Goal: Task Accomplishment & Management: Manage account settings

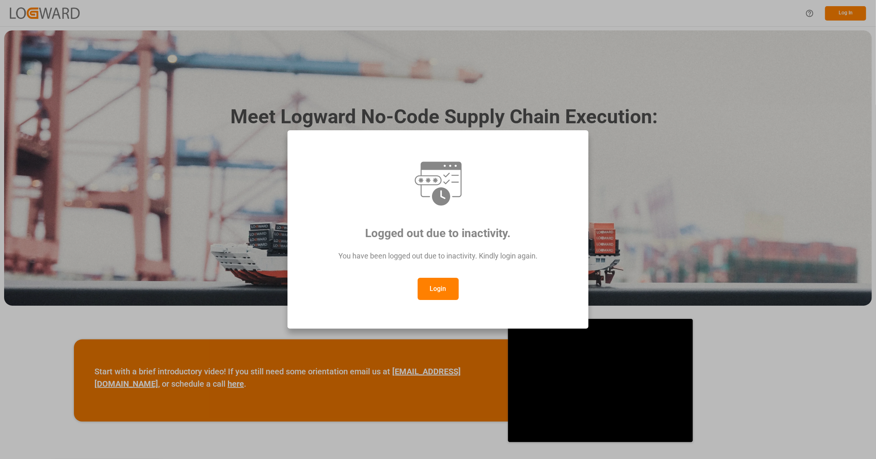
click at [448, 297] on button "Login" at bounding box center [438, 289] width 41 height 22
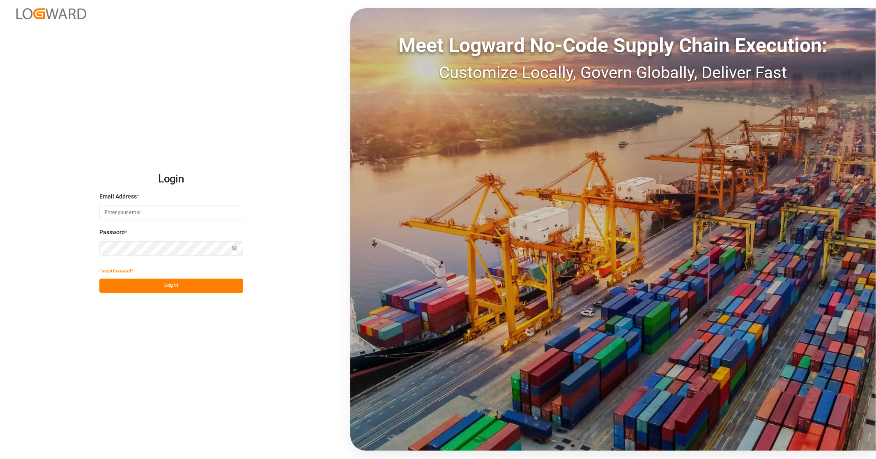
type input "[EMAIL_ADDRESS][PERSON_NAME][DOMAIN_NAME]"
click at [177, 289] on button "Log In" at bounding box center [171, 285] width 144 height 14
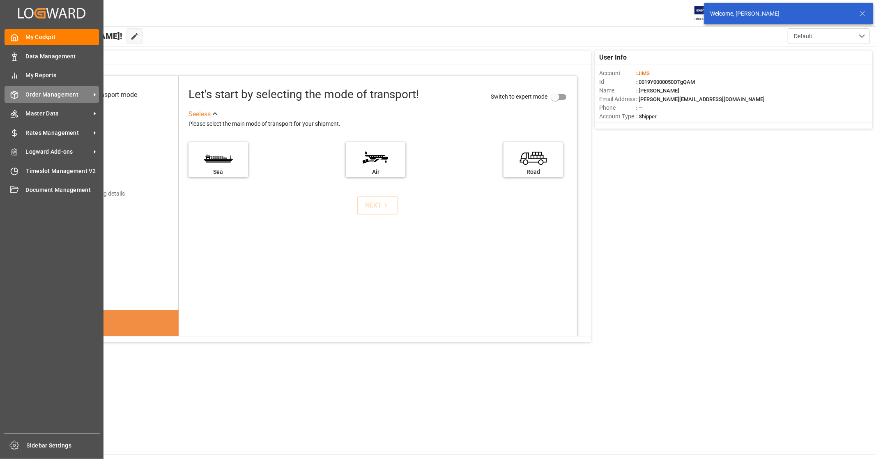
click at [78, 93] on span "Order Management" at bounding box center [58, 94] width 65 height 9
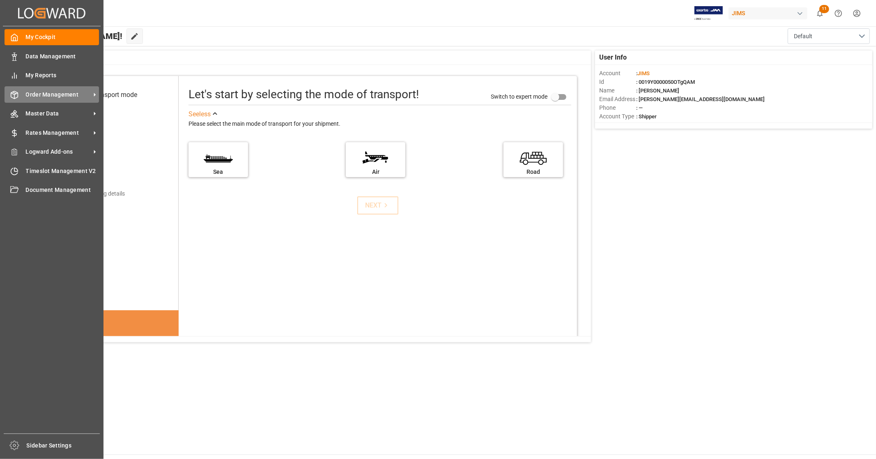
click at [67, 93] on span "Order Management" at bounding box center [58, 94] width 65 height 9
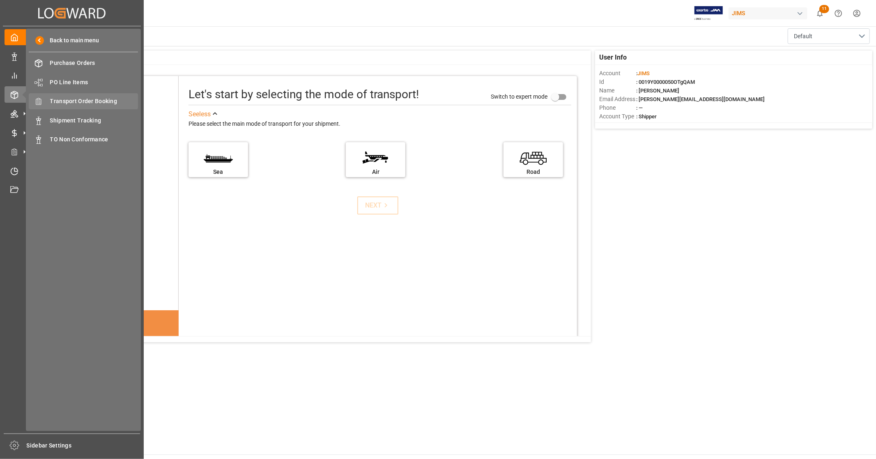
click at [97, 104] on span "Transport Order Booking" at bounding box center [94, 101] width 88 height 9
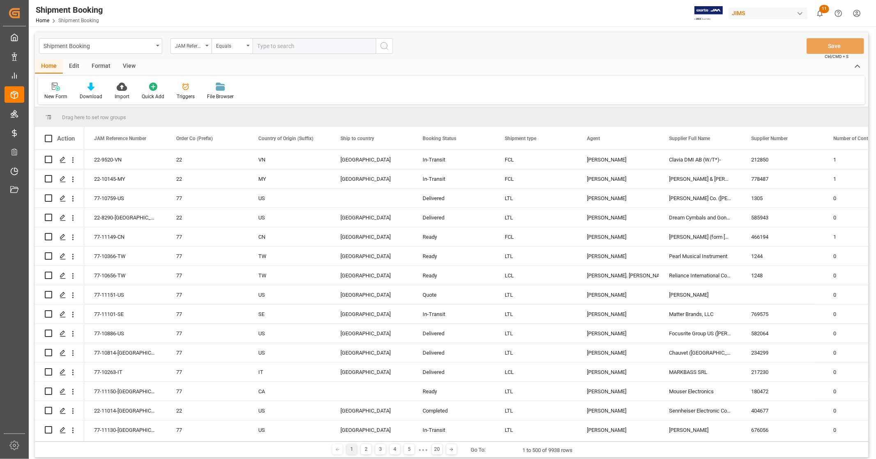
click at [292, 46] on input "text" at bounding box center [314, 46] width 123 height 16
type input "77-10759-us"
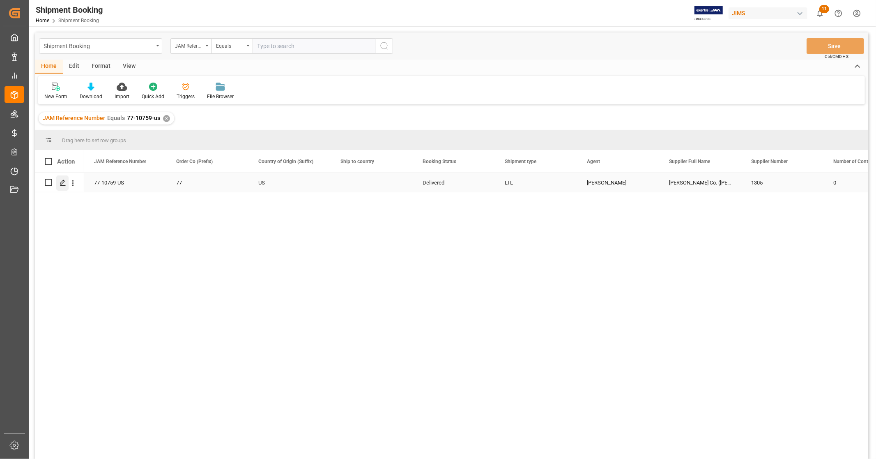
click at [60, 183] on icon "Press SPACE to select this row." at bounding box center [63, 182] width 7 height 7
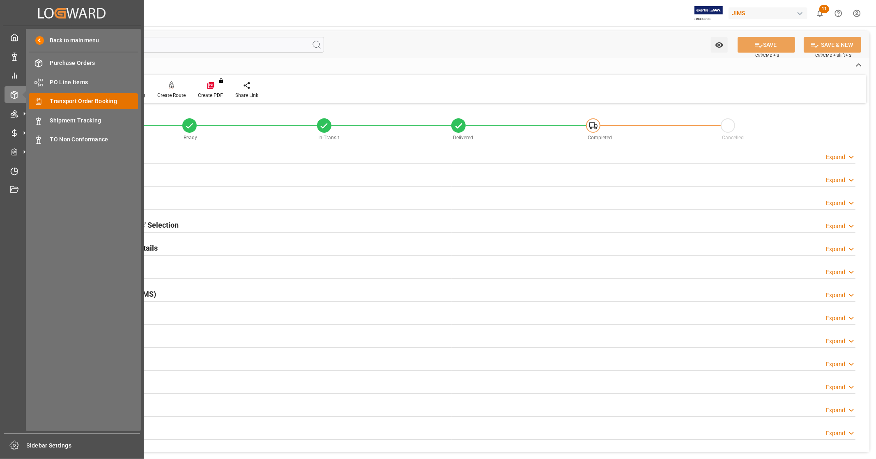
click at [99, 99] on span "Transport Order Booking" at bounding box center [94, 101] width 88 height 9
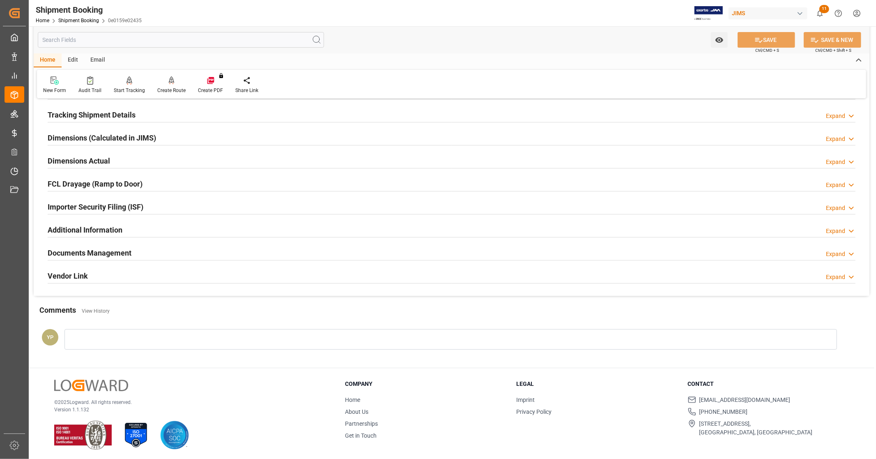
scroll to position [158, 0]
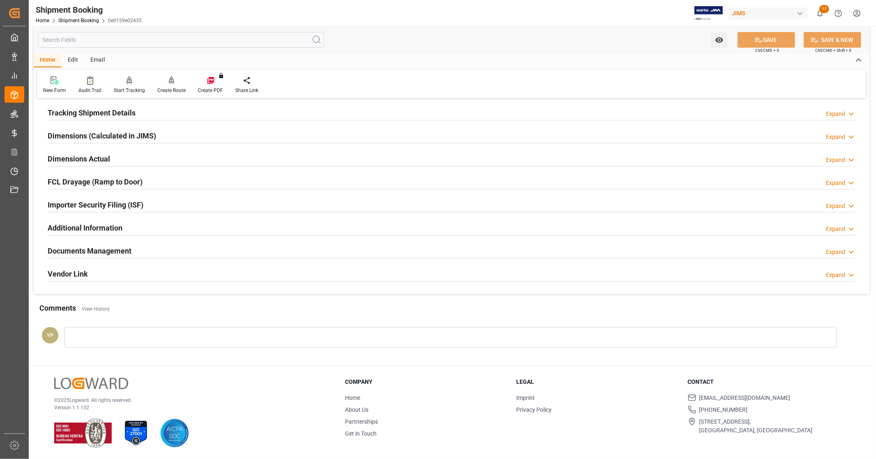
click at [158, 255] on div "Documents Management Expand" at bounding box center [452, 250] width 808 height 16
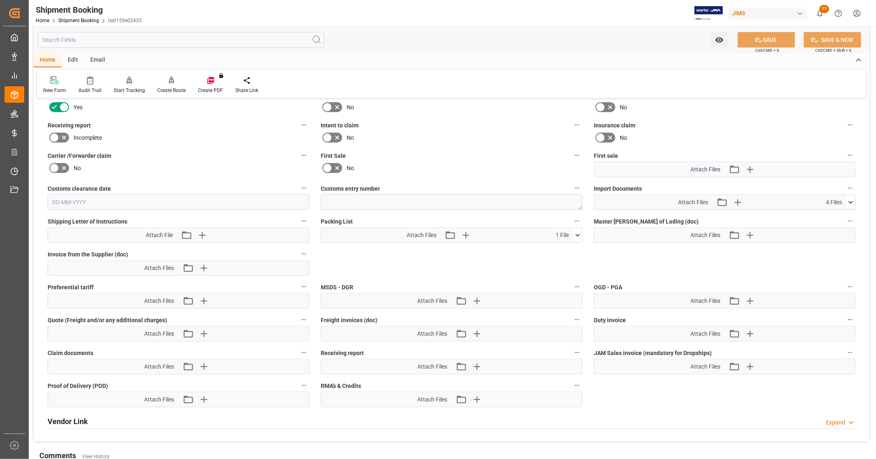
scroll to position [386, 0]
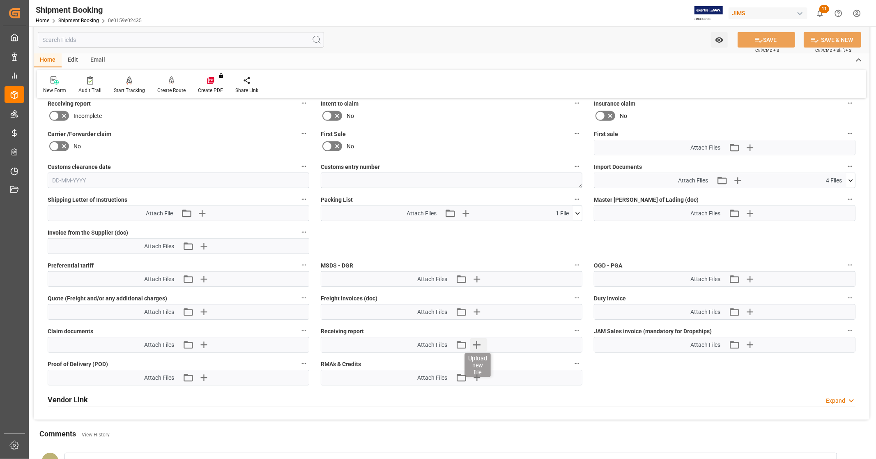
click at [478, 342] on icon "button" at bounding box center [476, 344] width 13 height 13
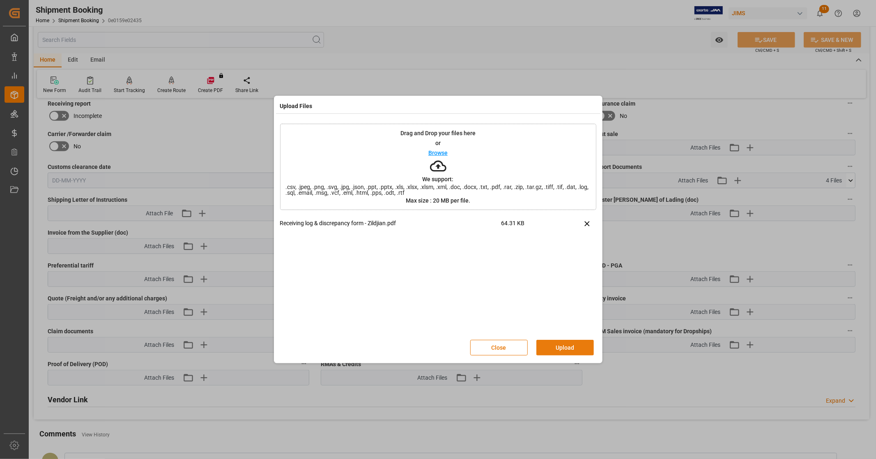
click at [571, 350] on button "Upload" at bounding box center [565, 348] width 58 height 16
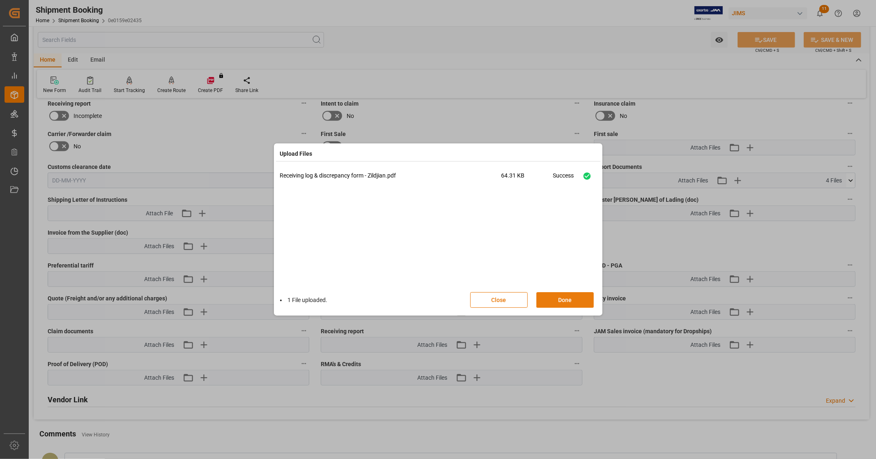
click at [573, 299] on button "Done" at bounding box center [565, 300] width 58 height 16
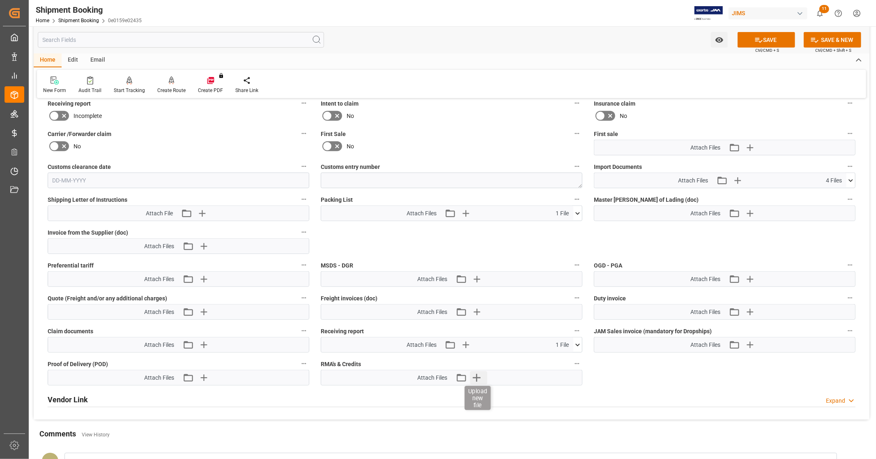
click at [479, 377] on icon "button" at bounding box center [476, 377] width 13 height 13
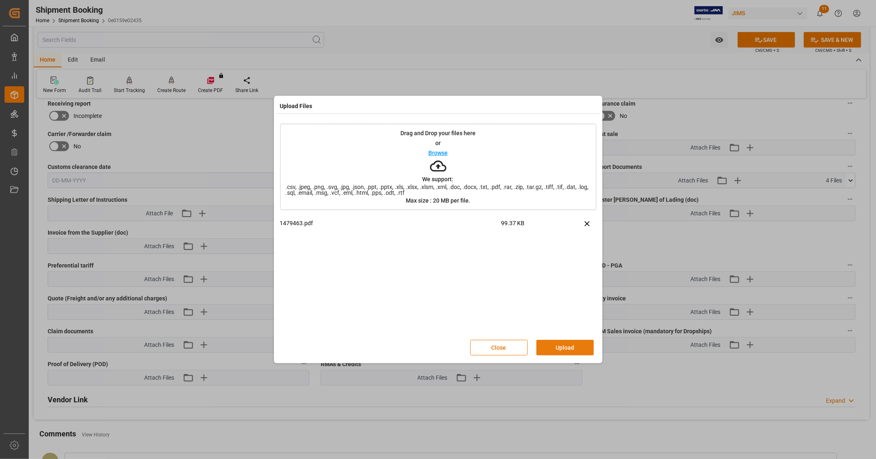
click at [554, 348] on button "Upload" at bounding box center [565, 348] width 58 height 16
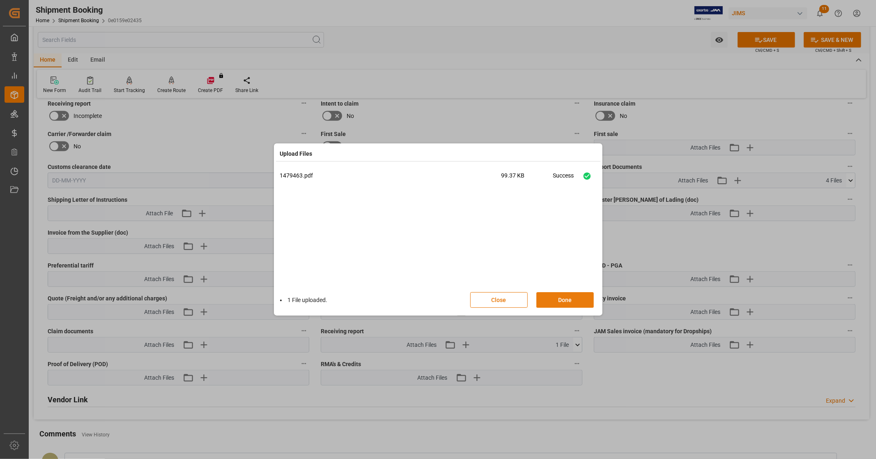
click at [555, 301] on button "Done" at bounding box center [565, 300] width 58 height 16
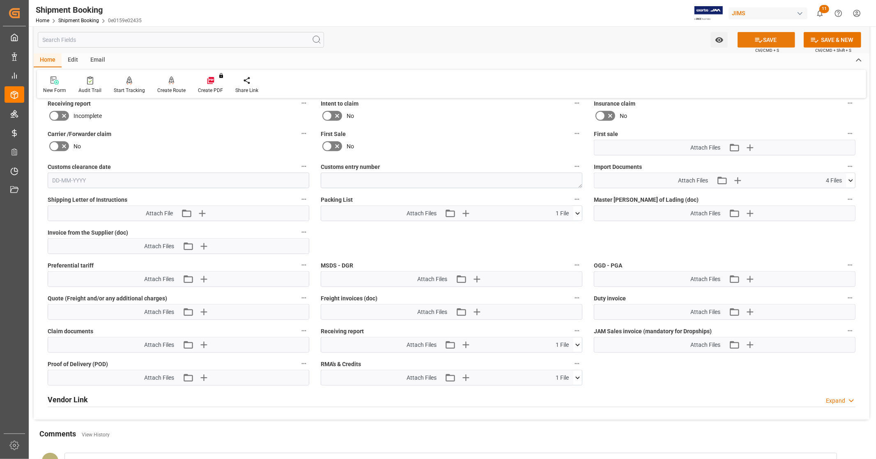
click at [764, 39] on button "SAVE" at bounding box center [767, 40] width 58 height 16
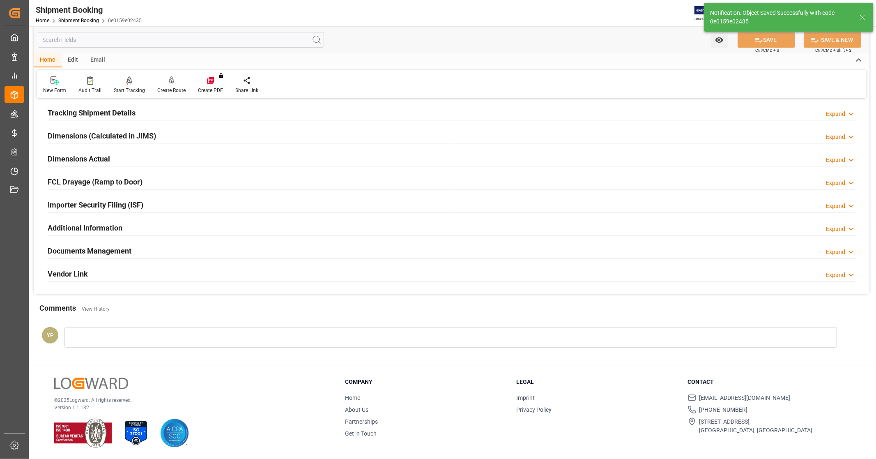
scroll to position [158, 0]
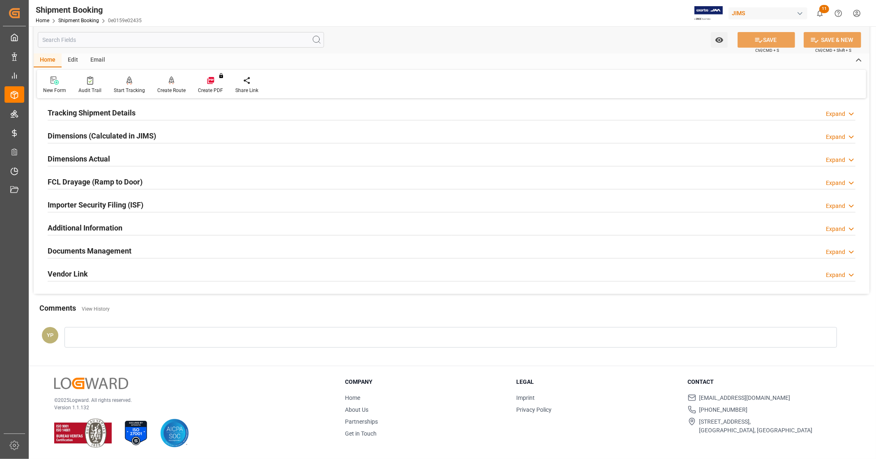
click at [145, 252] on div "Documents Management Expand" at bounding box center [452, 250] width 808 height 16
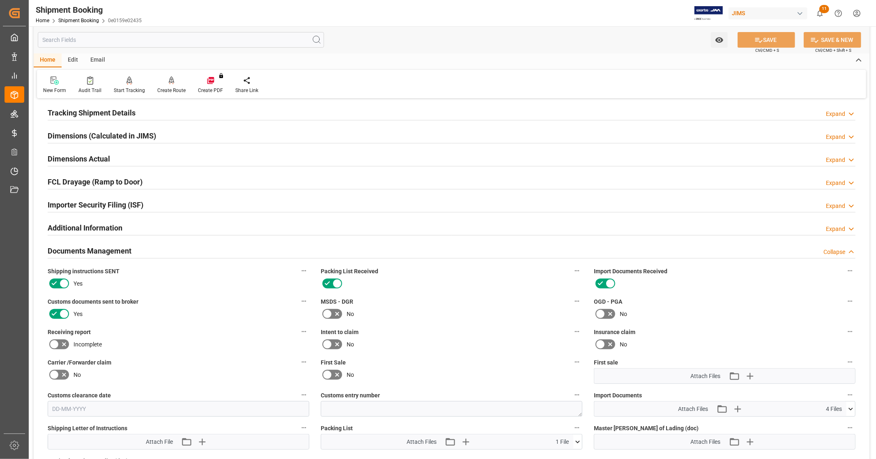
scroll to position [386, 0]
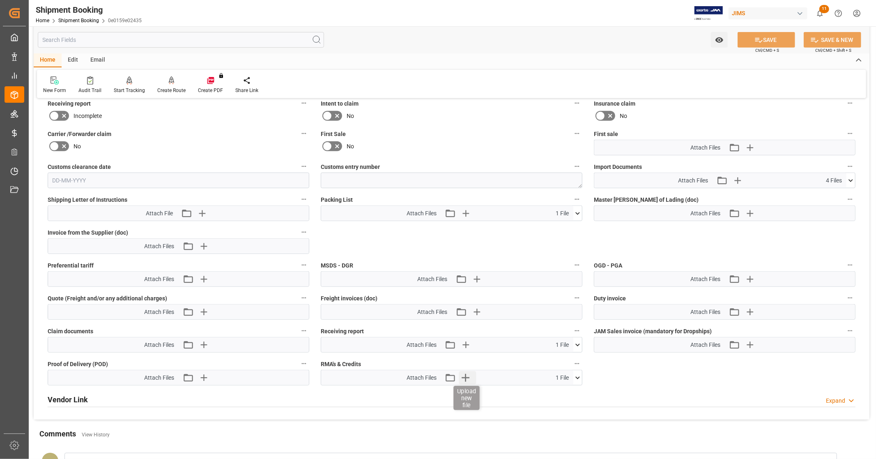
click at [467, 377] on icon "button" at bounding box center [465, 377] width 13 height 13
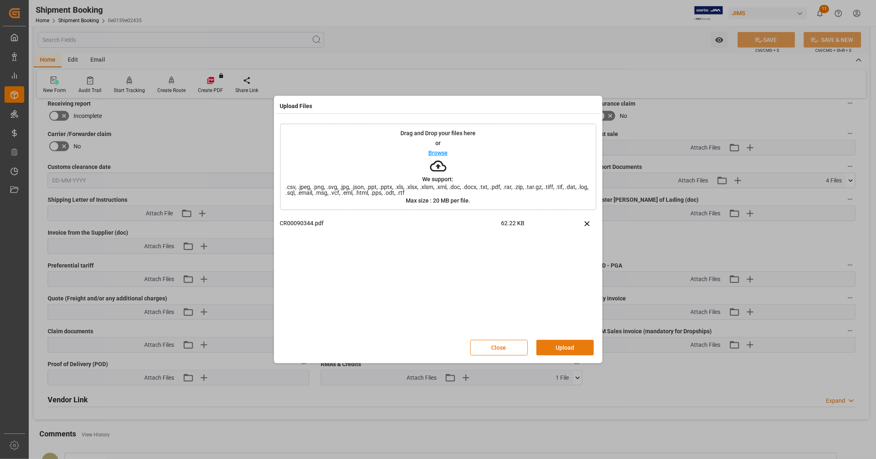
click at [566, 347] on button "Upload" at bounding box center [565, 348] width 58 height 16
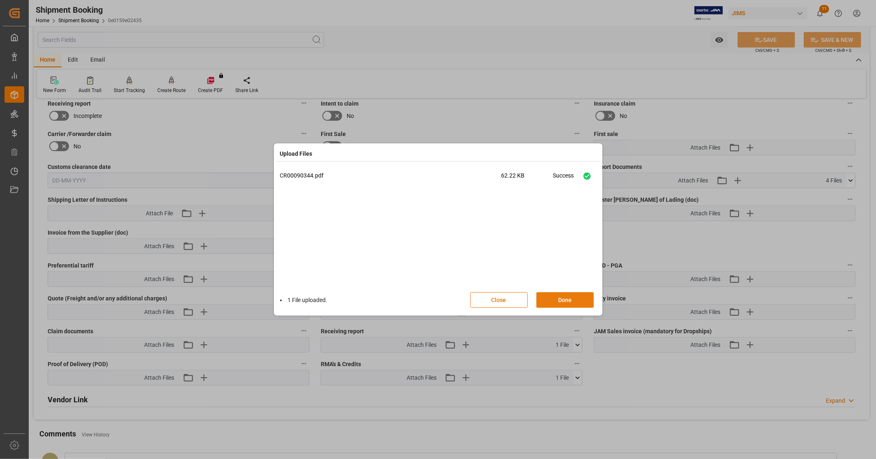
click at [569, 299] on button "Done" at bounding box center [565, 300] width 58 height 16
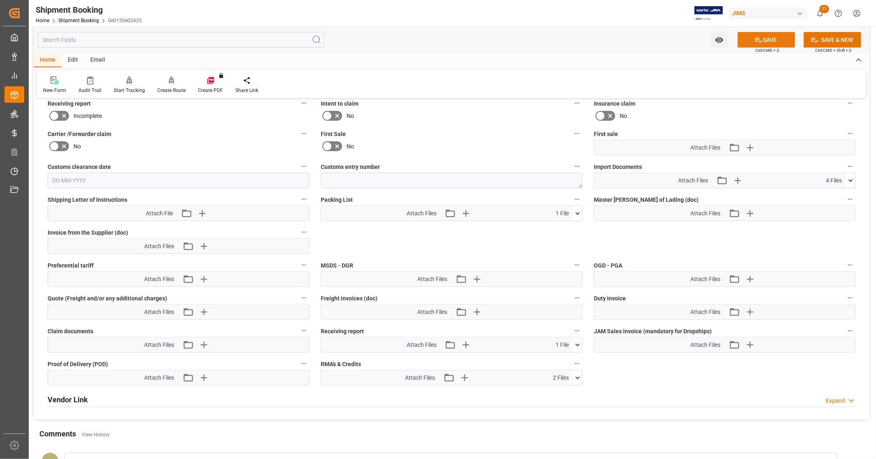
click at [763, 37] on button "SAVE" at bounding box center [767, 40] width 58 height 16
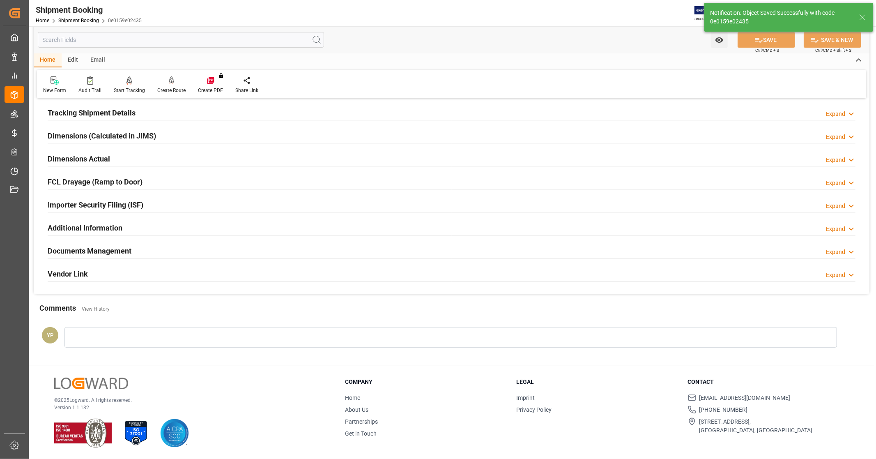
scroll to position [158, 0]
